Goal: Task Accomplishment & Management: Manage account settings

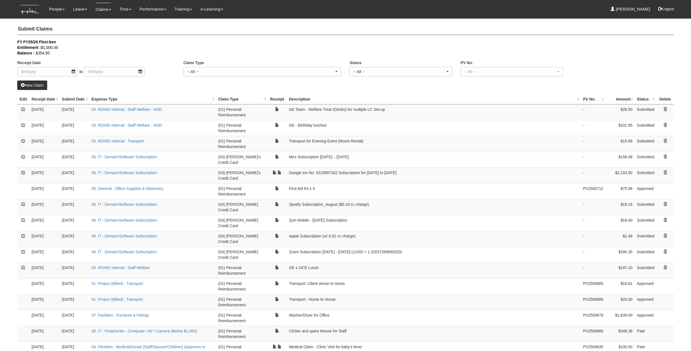
select select "50"
click at [86, 33] on link "Approve Leave" at bounding box center [94, 35] width 51 height 11
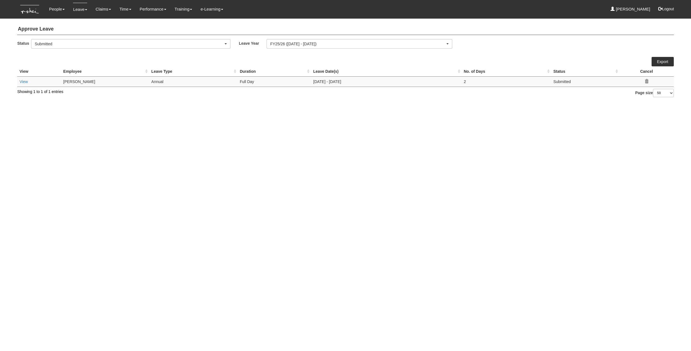
select select "50"
click at [22, 78] on td "View" at bounding box center [39, 81] width 44 height 10
click at [19, 79] on td "View Click to view details" at bounding box center [39, 81] width 44 height 10
click at [20, 80] on link "View" at bounding box center [23, 81] width 8 height 4
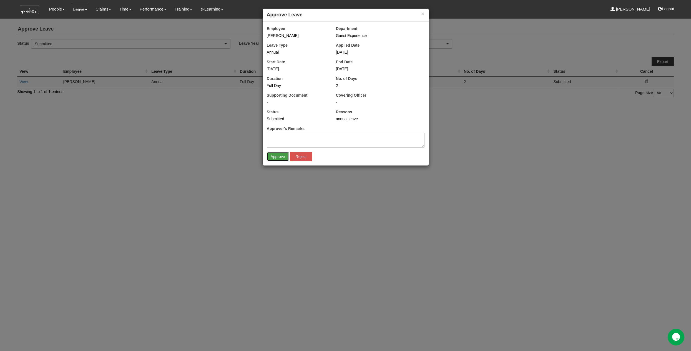
click at [277, 158] on input "Approve" at bounding box center [278, 156] width 22 height 9
select select "50"
